Goal: Transaction & Acquisition: Purchase product/service

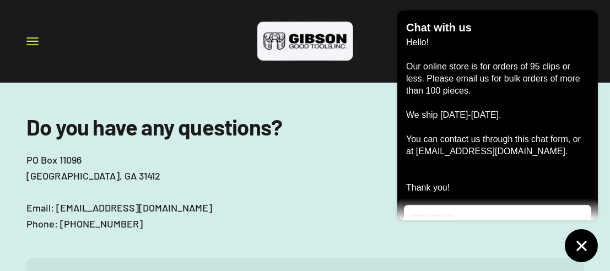
scroll to position [83, 0]
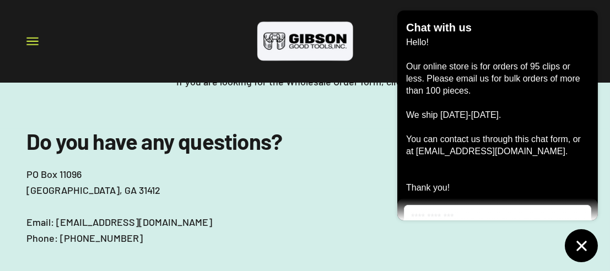
click at [8, 128] on div "If you are looking for the Wholesale Order form, click HERE ." at bounding box center [305, 81] width 610 height 95
click at [37, 43] on button "Open navigation menu" at bounding box center [32, 41] width 12 height 12
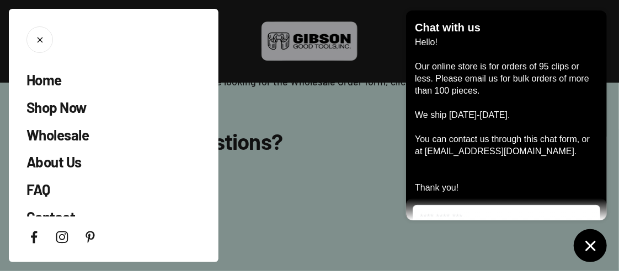
click at [253, 188] on div at bounding box center [309, 135] width 619 height 271
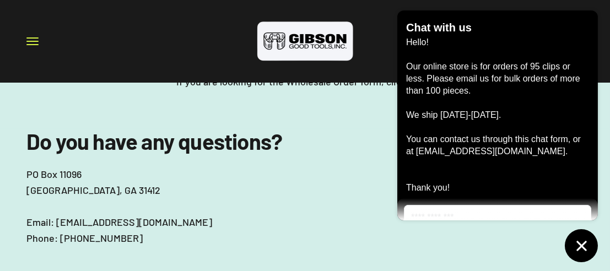
click at [576, 243] on icon "Chat window" at bounding box center [581, 246] width 17 height 17
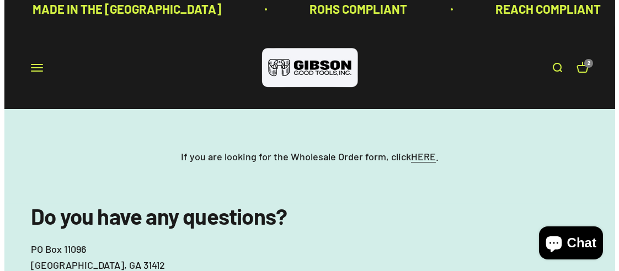
scroll to position [0, 0]
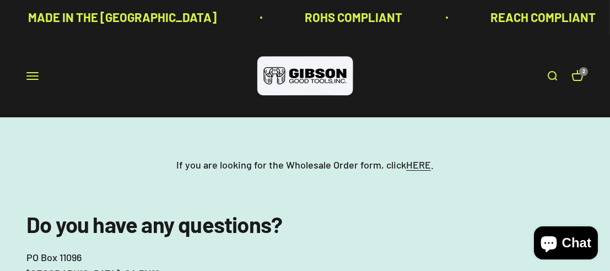
click at [33, 74] on button "Open navigation menu" at bounding box center [32, 76] width 12 height 12
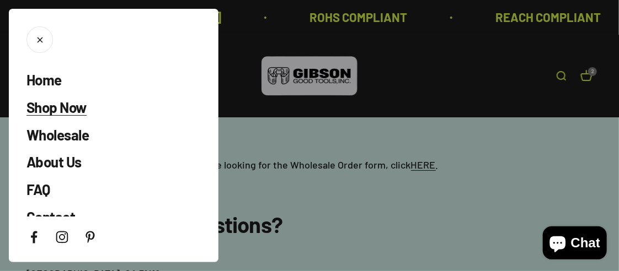
click at [70, 108] on span "Shop Now" at bounding box center [56, 107] width 60 height 17
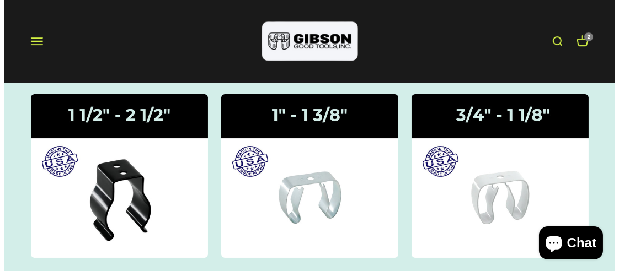
scroll to position [117, 0]
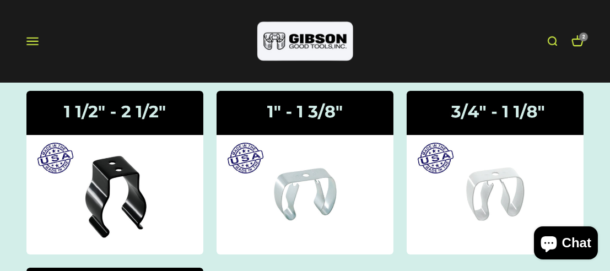
click at [29, 41] on button "Open navigation menu" at bounding box center [32, 41] width 12 height 12
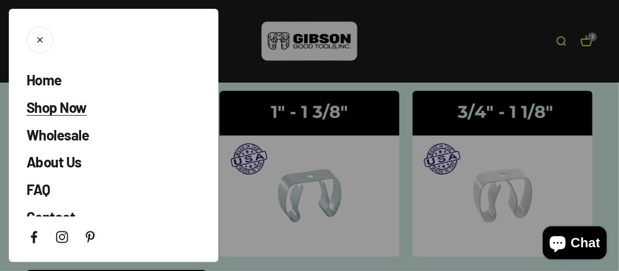
click at [51, 113] on span "Shop Now" at bounding box center [56, 107] width 60 height 17
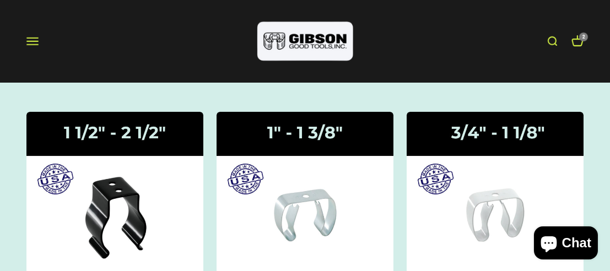
scroll to position [111, 0]
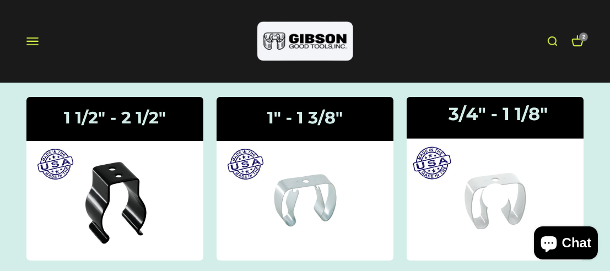
click at [430, 106] on img at bounding box center [494, 179] width 187 height 173
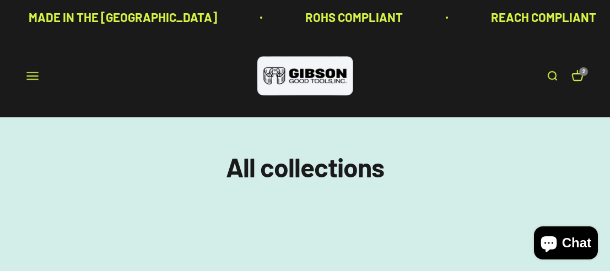
scroll to position [111, 0]
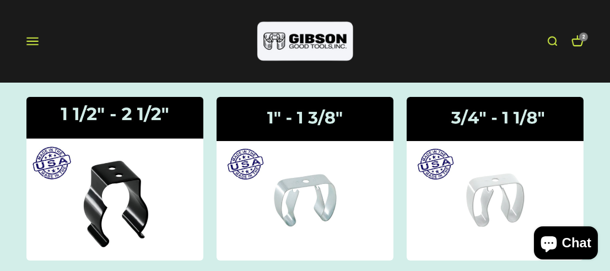
click at [142, 138] on img at bounding box center [114, 179] width 187 height 173
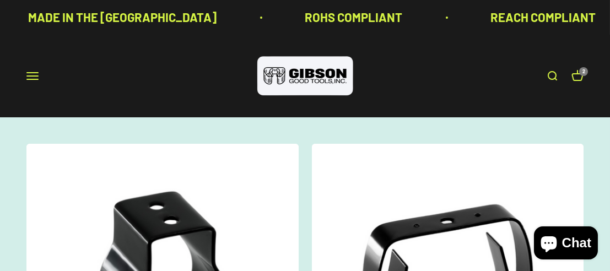
click at [34, 74] on button "Open navigation menu" at bounding box center [32, 76] width 12 height 12
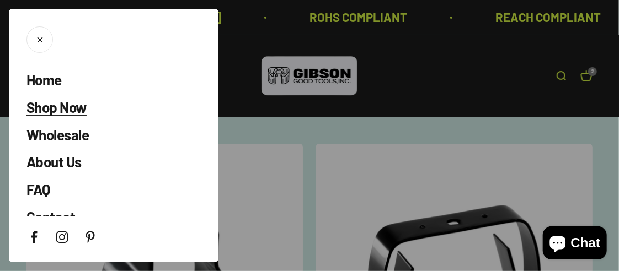
click at [48, 107] on span "Shop Now" at bounding box center [56, 107] width 60 height 17
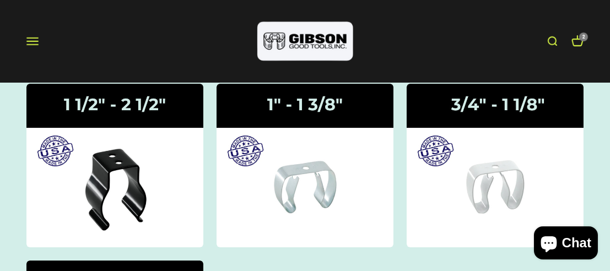
scroll to position [121, 0]
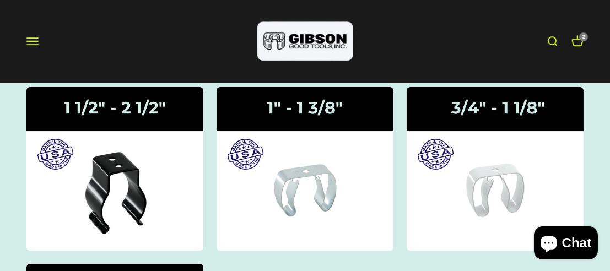
click at [454, 42] on div "Open navigation menu Open search Home Shop Now Wholesale About Us FAQ Contact […" at bounding box center [305, 41] width 610 height 83
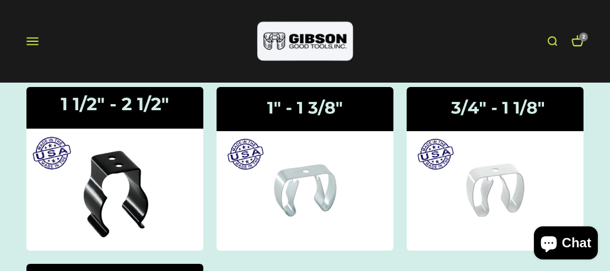
click at [56, 200] on img at bounding box center [114, 169] width 187 height 173
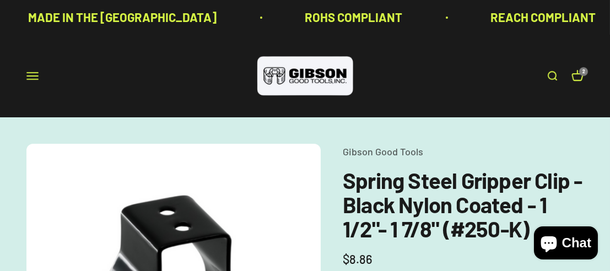
click at [31, 73] on button "Open navigation menu" at bounding box center [32, 76] width 12 height 12
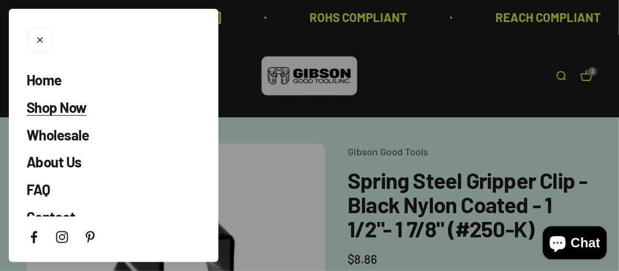
click at [83, 109] on span "Shop Now" at bounding box center [56, 107] width 60 height 17
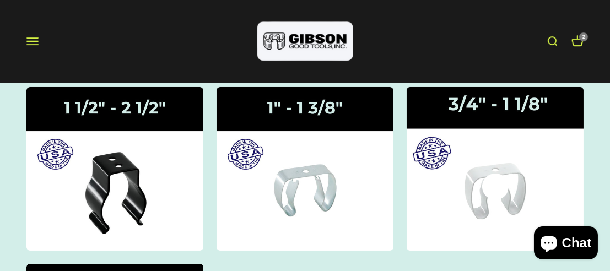
scroll to position [120, 0]
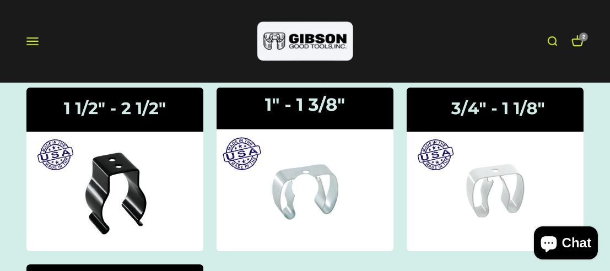
drag, startPoint x: 74, startPoint y: 208, endPoint x: 309, endPoint y: 225, distance: 235.5
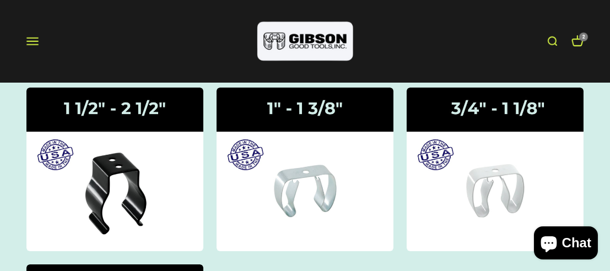
drag, startPoint x: 309, startPoint y: 225, endPoint x: 520, endPoint y: 49, distance: 275.2
click at [520, 49] on div "Open navigation menu Open search Home Shop Now Wholesale About Us FAQ Contact […" at bounding box center [305, 41] width 610 height 83
